Goal: Information Seeking & Learning: Find specific fact

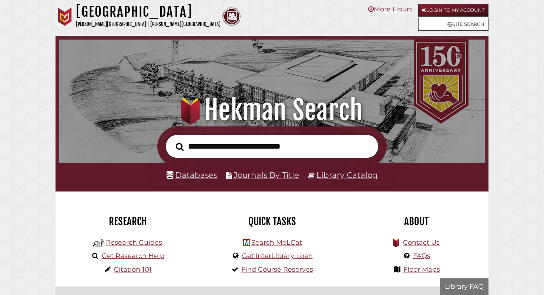
scroll to position [141, 422]
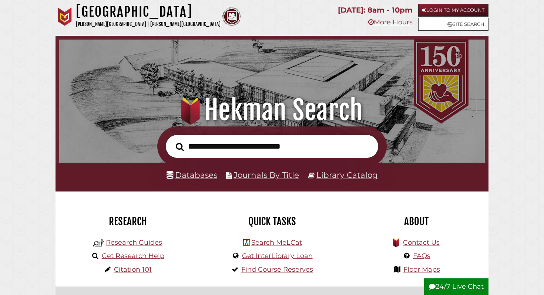
click at [243, 136] on input "text" at bounding box center [271, 147] width 213 height 24
click at [240, 144] on input "text" at bounding box center [271, 147] width 213 height 24
type input "**********"
click at [172, 141] on button "Search" at bounding box center [180, 147] width 16 height 13
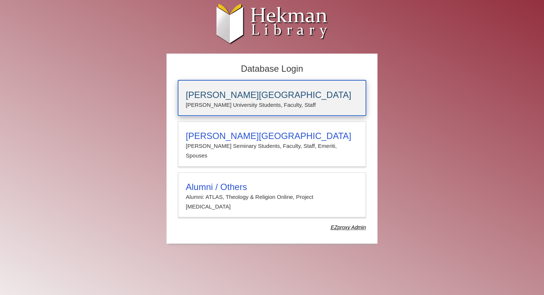
click at [232, 96] on h3 "Calvin University" at bounding box center [272, 95] width 172 height 10
